Goal: Task Accomplishment & Management: Manage account settings

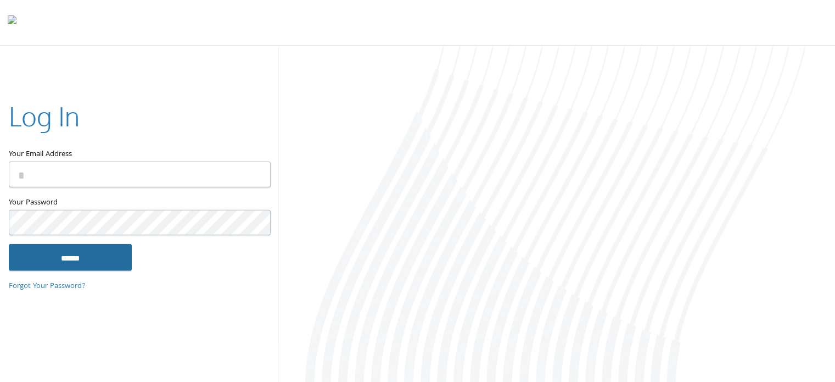
type input "**********"
click at [80, 256] on input "******" at bounding box center [70, 257] width 123 height 26
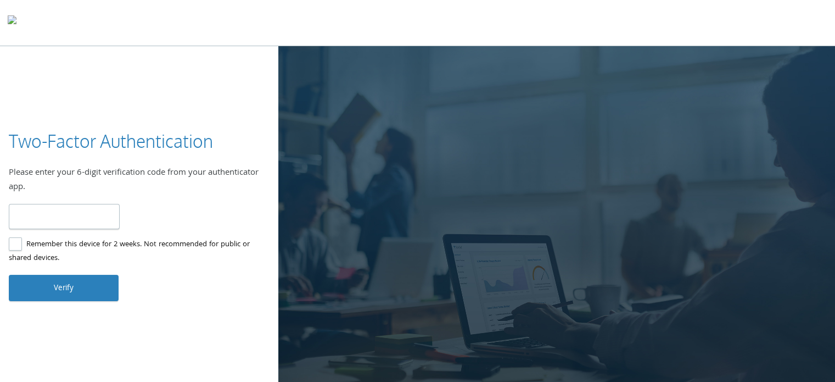
type input "*"
type input "******"
